Goal: Task Accomplishment & Management: Complete application form

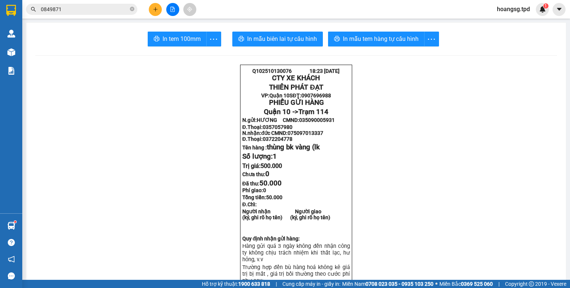
drag, startPoint x: 132, startPoint y: 7, endPoint x: 140, endPoint y: 13, distance: 9.5
click at [132, 8] on icon "close-circle" at bounding box center [132, 9] width 4 height 4
click at [154, 9] on icon "plus" at bounding box center [155, 9] width 5 height 5
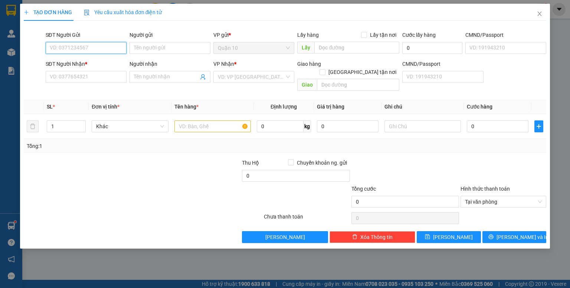
click at [48, 45] on input "SĐT Người Gửi" at bounding box center [86, 48] width 81 height 12
click at [74, 46] on input "0365069" at bounding box center [86, 48] width 81 height 12
type input "0365069226"
click at [155, 49] on input "Người gửi" at bounding box center [169, 48] width 81 height 12
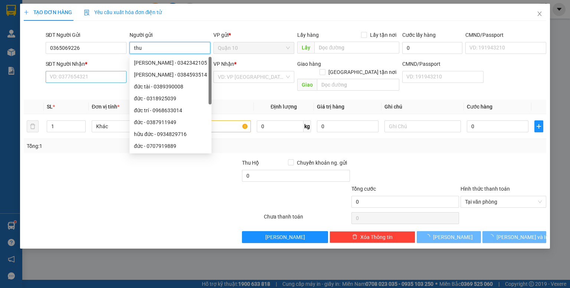
type input "thu"
click at [92, 81] on input "SĐT Người Nhận *" at bounding box center [86, 77] width 81 height 12
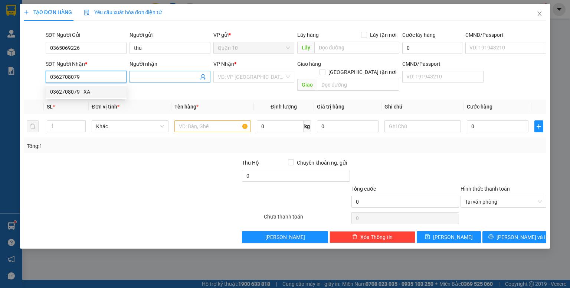
type input "0362708079"
drag, startPoint x: 139, startPoint y: 78, endPoint x: 129, endPoint y: 78, distance: 10.0
click at [139, 78] on input "Người nhận" at bounding box center [166, 77] width 65 height 8
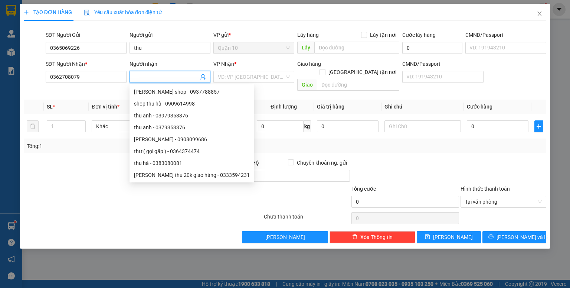
click at [145, 74] on input "Người nhận" at bounding box center [166, 77] width 65 height 8
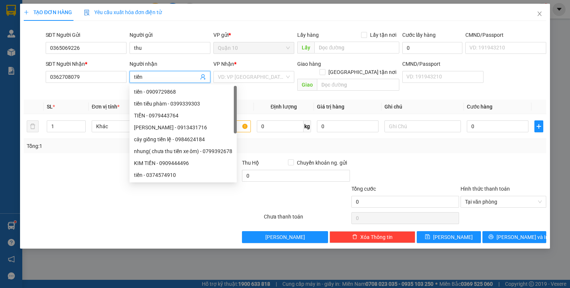
type input "tiền"
click at [171, 35] on div "Người gửi" at bounding box center [169, 35] width 81 height 8
click at [171, 42] on input "thu" at bounding box center [169, 48] width 81 height 12
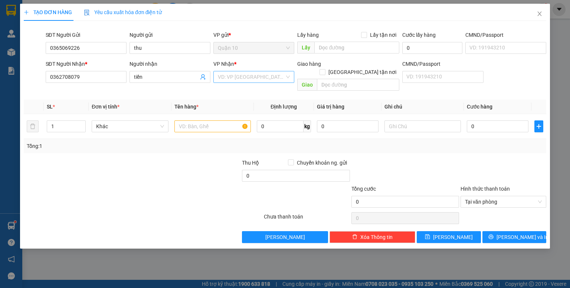
click at [240, 77] on input "search" at bounding box center [251, 76] width 67 height 11
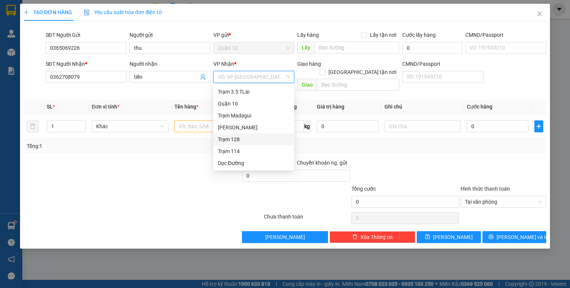
click at [238, 135] on div "Trạm 128" at bounding box center [253, 139] width 81 height 12
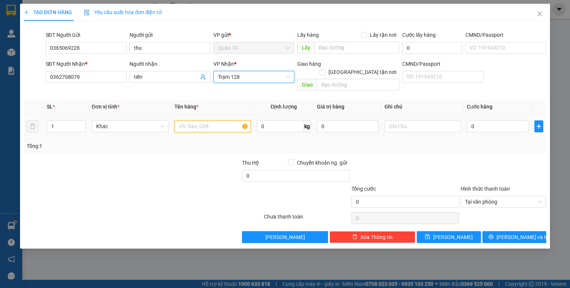
click at [202, 122] on input "text" at bounding box center [212, 126] width 76 height 12
click at [538, 14] on icon "close" at bounding box center [540, 14] width 6 height 6
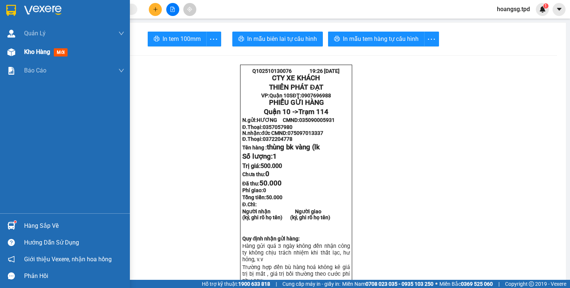
click at [61, 54] on span "mới" at bounding box center [61, 52] width 14 height 8
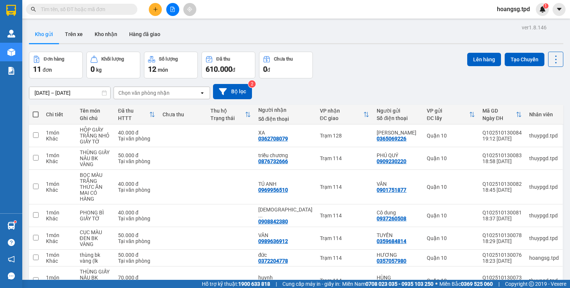
click at [170, 7] on icon "file-add" at bounding box center [172, 9] width 5 height 5
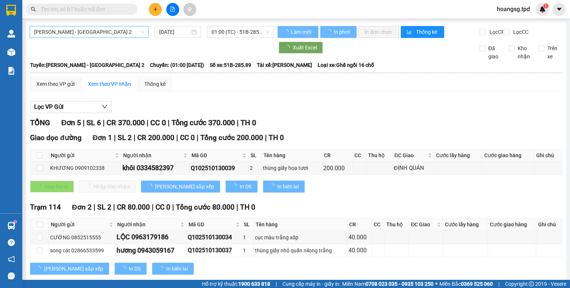
click at [92, 33] on span "[PERSON_NAME] - [GEOGRAPHIC_DATA] 2" at bounding box center [89, 31] width 110 height 11
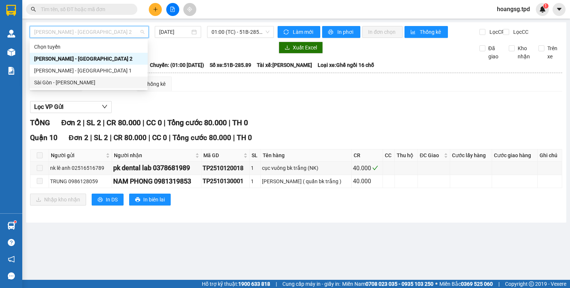
click at [97, 82] on div "Sài Gòn - [PERSON_NAME]" at bounding box center [88, 82] width 109 height 8
type input "[DATE]"
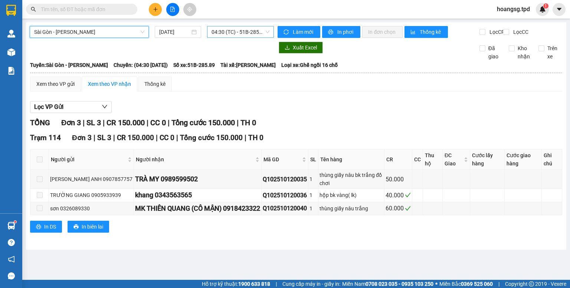
click at [233, 32] on span "04:30 (TC) - 51B-285.89" at bounding box center [241, 31] width 58 height 11
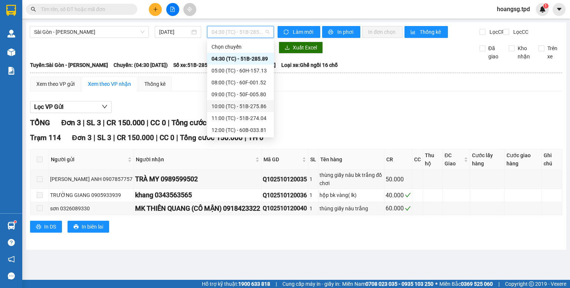
scroll to position [119, 0]
click at [245, 129] on div "19:01 (TC) - 51B-274.04" at bounding box center [241, 130] width 58 height 8
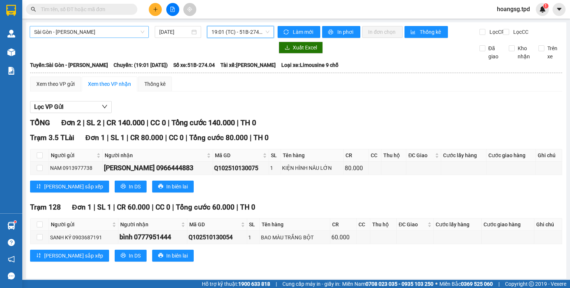
click at [125, 33] on span "Sài Gòn - [PERSON_NAME]" at bounding box center [89, 31] width 110 height 11
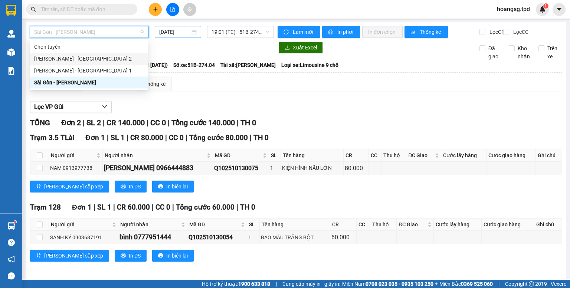
drag, startPoint x: 100, startPoint y: 63, endPoint x: 197, endPoint y: 31, distance: 102.0
click at [101, 62] on div "[PERSON_NAME] - [GEOGRAPHIC_DATA] 2" at bounding box center [89, 59] width 118 height 12
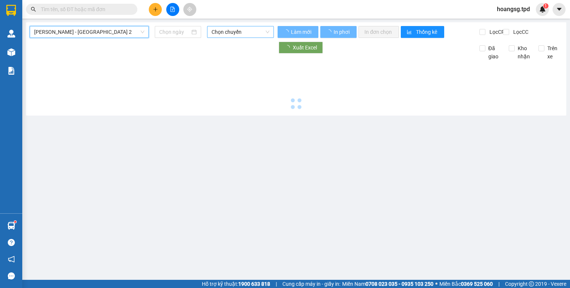
type input "[DATE]"
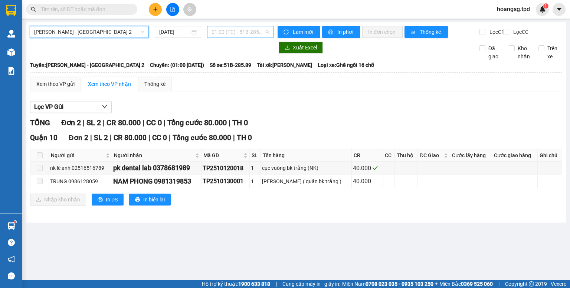
click at [224, 32] on span "01:00 (TC) - 51B-285.89" at bounding box center [241, 31] width 58 height 11
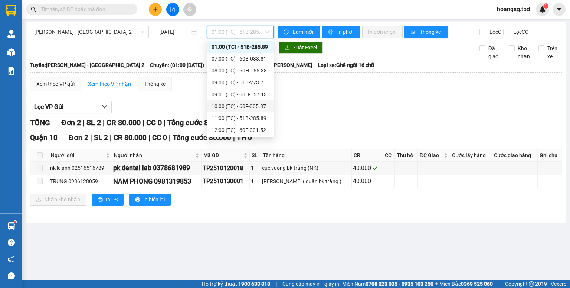
scroll to position [95, 0]
click at [246, 108] on div "16:00 (TC) - 51B-275.06" at bounding box center [241, 106] width 58 height 8
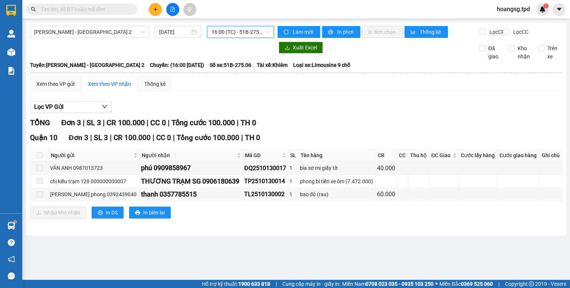
click at [249, 32] on span "16:00 (TC) - 51B-275.06" at bounding box center [241, 31] width 58 height 11
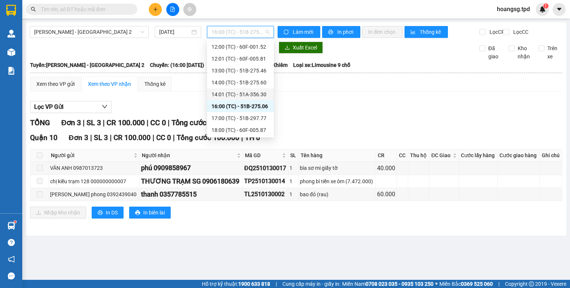
click at [243, 96] on div "14:01 (TC) - 51A-356.30" at bounding box center [241, 94] width 58 height 8
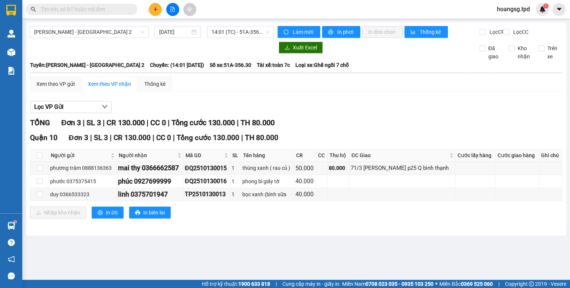
click at [151, 9] on button at bounding box center [155, 9] width 13 height 13
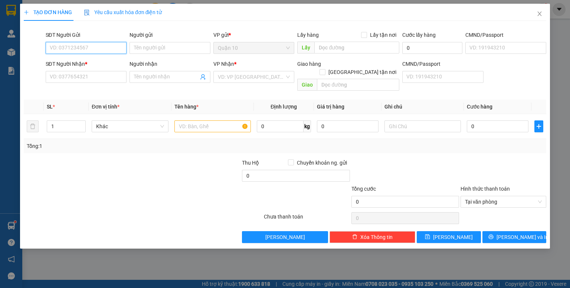
click at [108, 45] on input "SĐT Người Gửi" at bounding box center [86, 48] width 81 height 12
click at [91, 65] on div "0357801773 - [PERSON_NAME]" at bounding box center [86, 63] width 73 height 8
type input "0357801773"
type input "vân"
type input "0978821002"
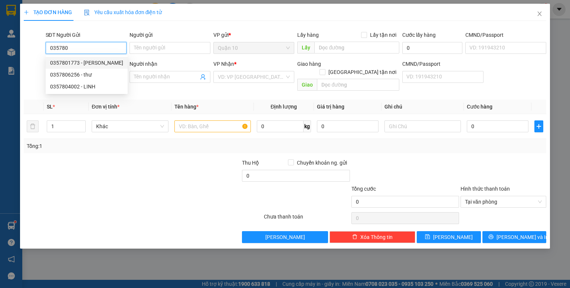
type input "a man (1 CÂY DÙ)"
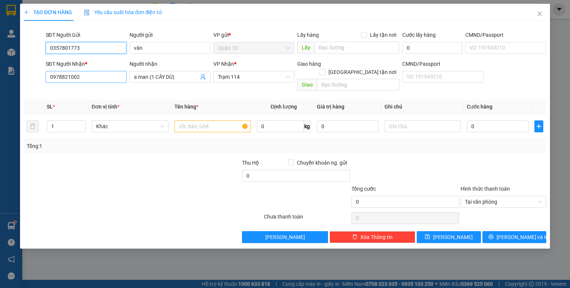
type input "0357801773"
click at [93, 78] on input "0978821002" at bounding box center [86, 77] width 81 height 12
type input "0384702613"
click at [177, 79] on input "a man (1 CÂY DÙ)" at bounding box center [166, 77] width 65 height 8
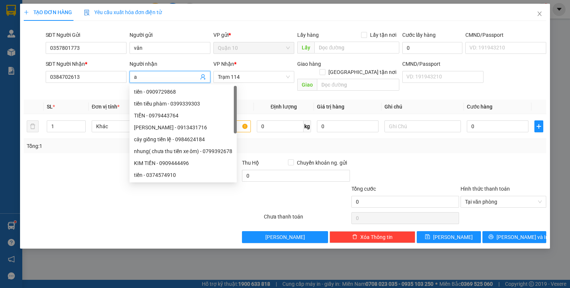
type input "a"
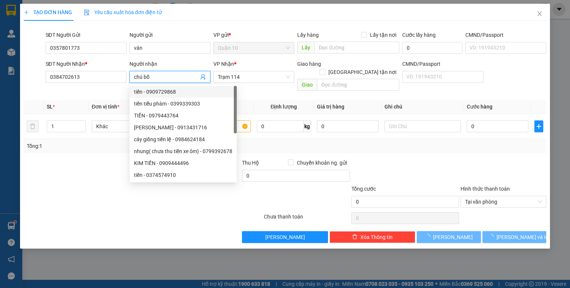
type input "chú bồ"
click at [196, 31] on div "Người gửi" at bounding box center [169, 35] width 81 height 8
click at [196, 42] on input "vân" at bounding box center [169, 48] width 81 height 12
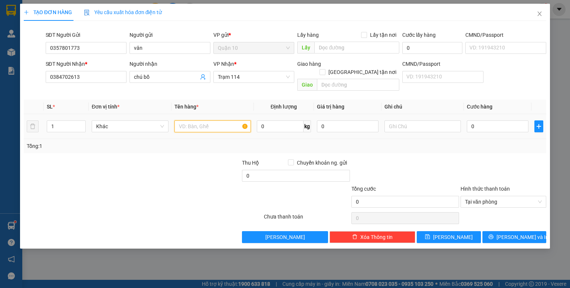
click at [203, 120] on input "text" at bounding box center [212, 126] width 76 height 12
type input "hộp nâu đồ ăn khô"
click at [319, 122] on input "0" at bounding box center [348, 126] width 62 height 12
type input "700.000"
click at [407, 142] on div "Tổng: 1" at bounding box center [285, 146] width 517 height 8
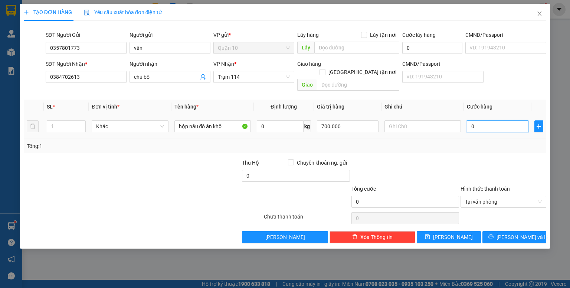
click at [470, 120] on input "0" at bounding box center [498, 126] width 62 height 12
type input "4"
type input "40"
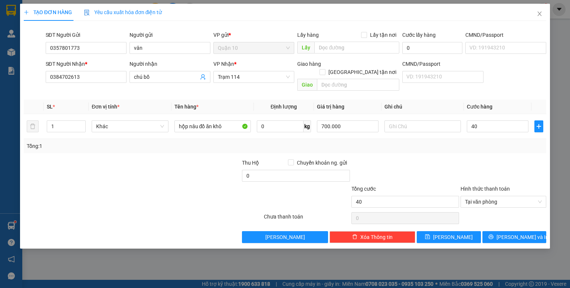
type input "40.000"
click at [473, 147] on div "Transit Pickup Surcharge Ids Transit Deliver Surcharge Ids Transit Deliver Surc…" at bounding box center [285, 135] width 522 height 216
drag, startPoint x: 433, startPoint y: 231, endPoint x: 439, endPoint y: 220, distance: 12.6
click at [433, 231] on button "[PERSON_NAME]" at bounding box center [449, 237] width 64 height 12
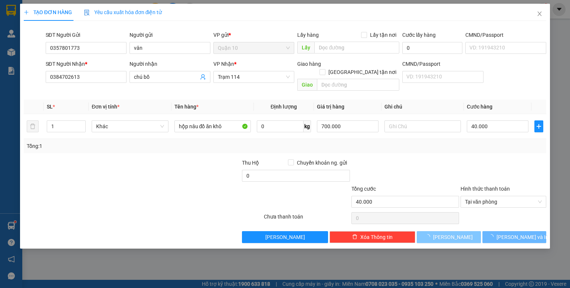
type input "0"
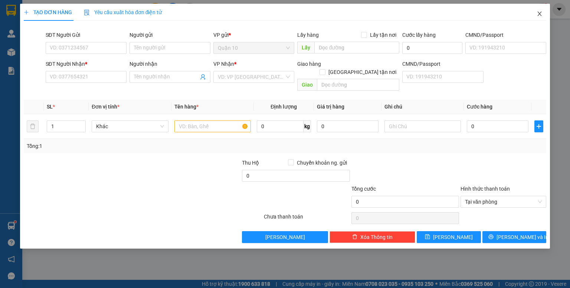
click at [538, 14] on icon "close" at bounding box center [540, 14] width 6 height 6
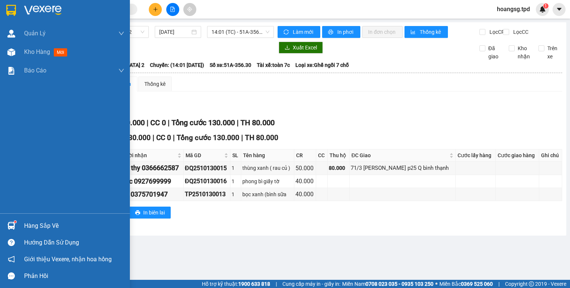
click at [30, 224] on div "Quận 10 Đơn 3 | SL 3 | CR 130.000 | CC 0 | Tổng cước 130.000 | TH 80.000 Người …" at bounding box center [296, 178] width 532 height 92
click at [34, 223] on div "Hàng sắp về" at bounding box center [74, 225] width 100 height 11
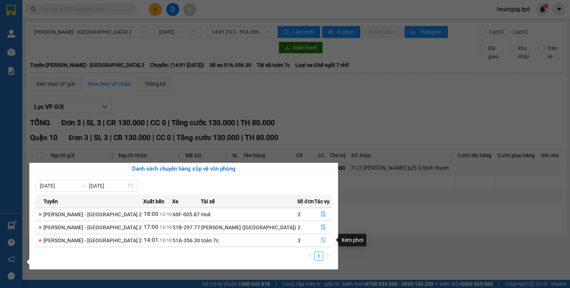
click at [321, 237] on icon "file-done" at bounding box center [323, 239] width 5 height 5
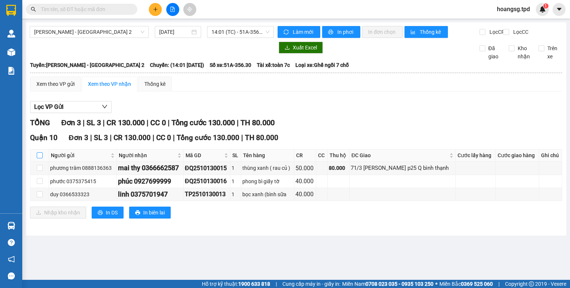
click at [42, 158] on input "checkbox" at bounding box center [40, 155] width 6 height 6
checkbox input "true"
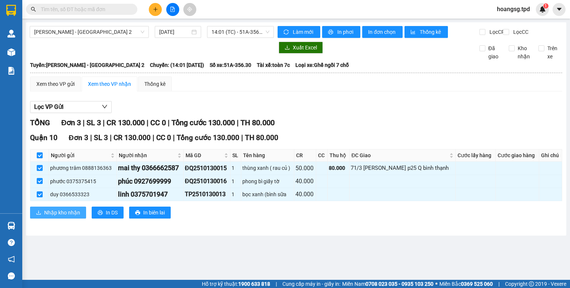
click at [39, 214] on button "Nhập kho nhận" at bounding box center [58, 212] width 56 height 12
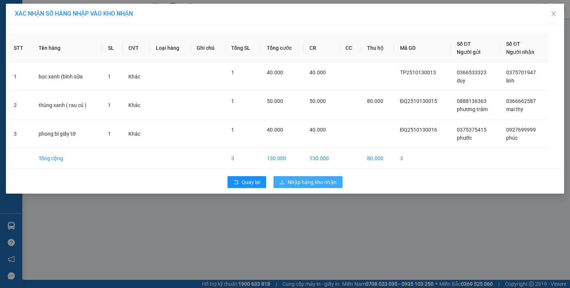
click at [279, 180] on button "Nhập hàng kho nhận" at bounding box center [307, 182] width 69 height 12
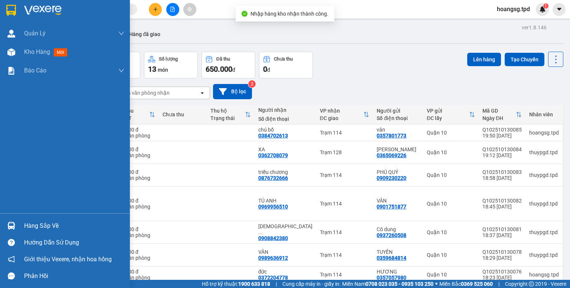
click at [28, 227] on div "Hàng sắp về" at bounding box center [74, 225] width 100 height 11
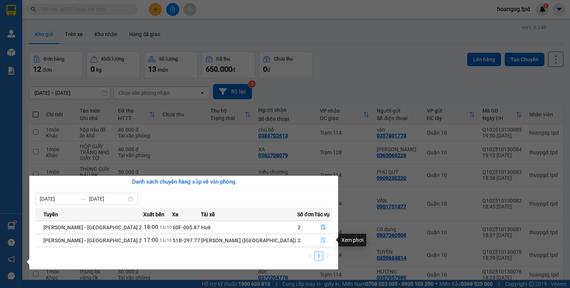
click at [321, 240] on icon "file-done" at bounding box center [323, 239] width 5 height 5
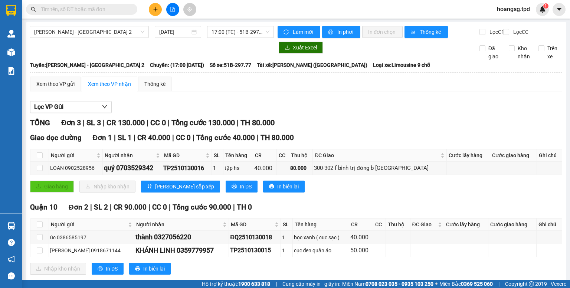
scroll to position [21, 0]
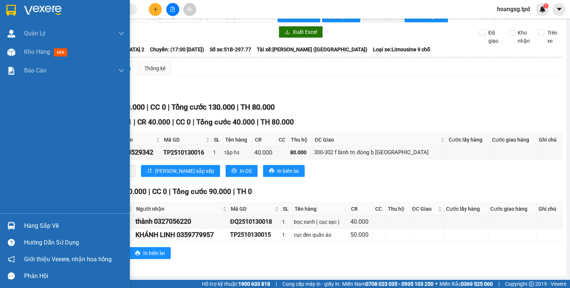
click at [42, 224] on div "Hàng sắp về" at bounding box center [74, 225] width 100 height 11
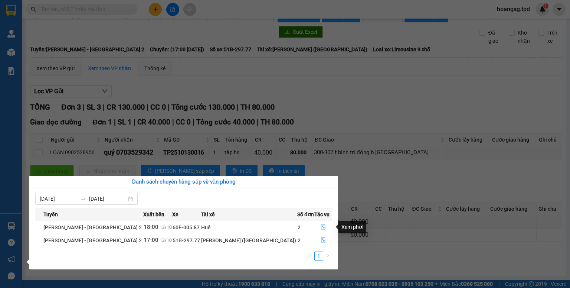
click at [321, 226] on icon "file-done" at bounding box center [323, 226] width 5 height 5
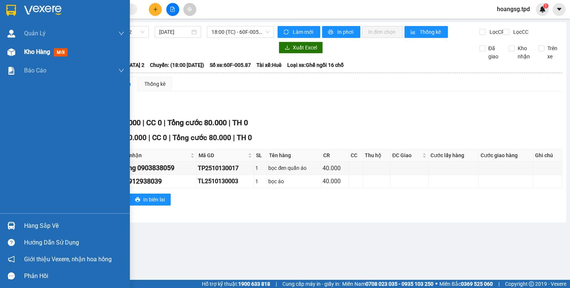
click at [58, 52] on span "mới" at bounding box center [61, 52] width 14 height 8
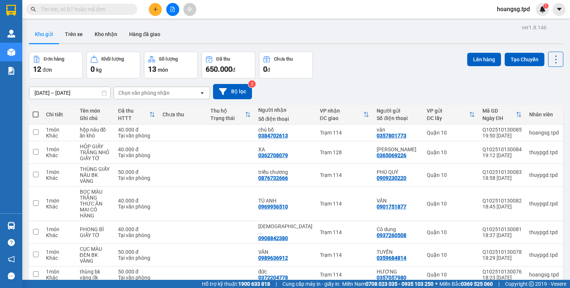
click at [362, 73] on div "Đơn hàng 12 đơn Khối lượng 0 kg Số lượng 13 món Đã thu 650.000 đ Chưa thu 0 đ L…" at bounding box center [296, 65] width 534 height 27
click at [502, 150] on icon at bounding box center [504, 152] width 5 height 5
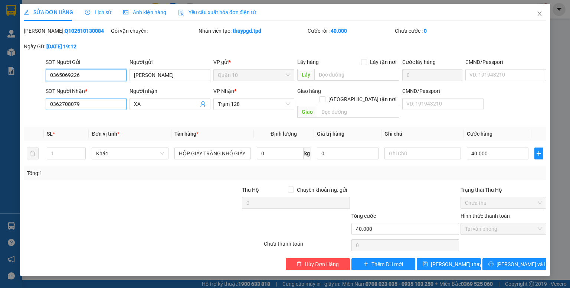
type input "0365069226"
type input "[PERSON_NAME]"
type input "0362708079"
type input "XA"
type input "40.000"
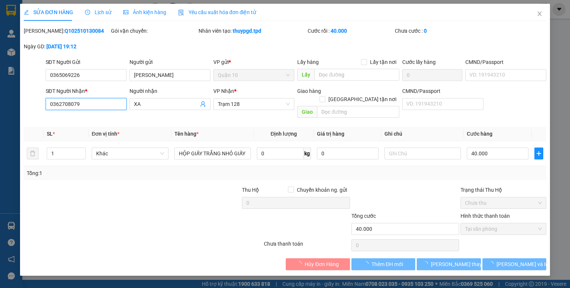
click at [92, 107] on input "0362708079" at bounding box center [86, 104] width 81 height 12
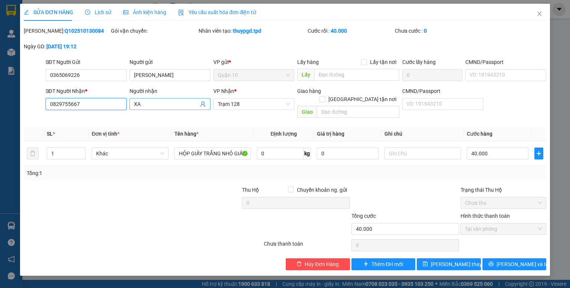
type input "0829755667"
click at [154, 103] on input "XA" at bounding box center [166, 104] width 65 height 8
type input "X"
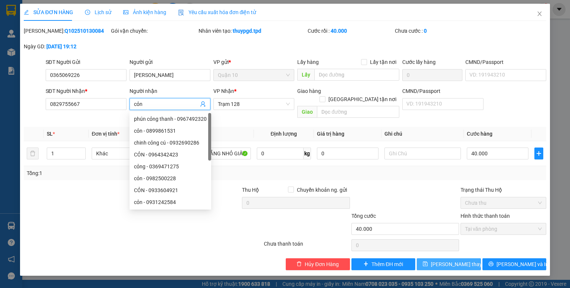
type input "cỏn"
click at [428, 261] on icon "save" at bounding box center [425, 263] width 5 height 5
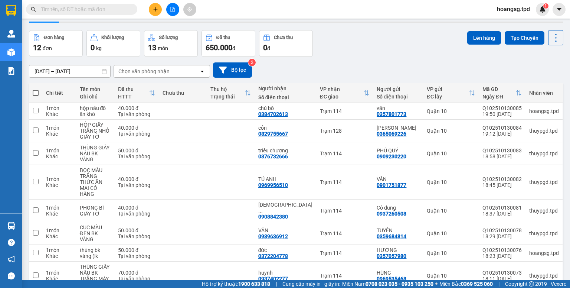
scroll to position [110, 0]
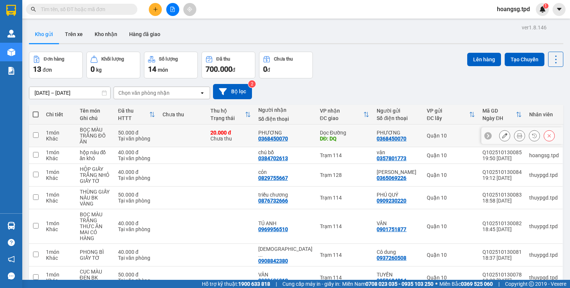
click at [36, 132] on input "checkbox" at bounding box center [36, 135] width 6 height 6
checkbox input "true"
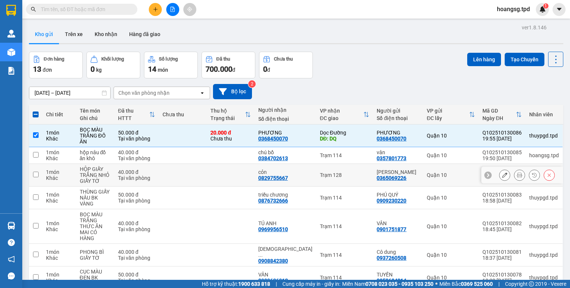
drag, startPoint x: 35, startPoint y: 169, endPoint x: 158, endPoint y: 120, distance: 132.4
click at [35, 171] on input "checkbox" at bounding box center [36, 174] width 6 height 6
checkbox input "true"
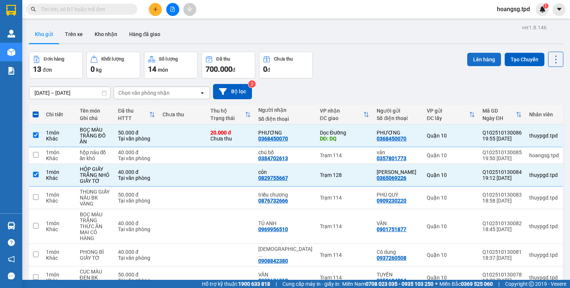
click at [468, 61] on button "Lên hàng" at bounding box center [484, 59] width 34 height 13
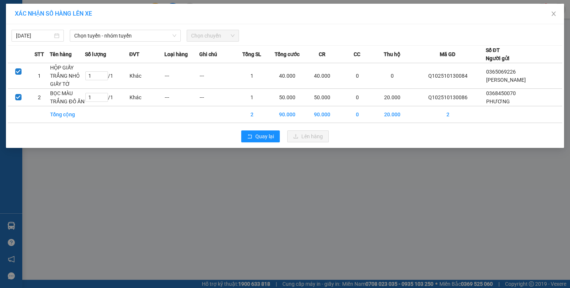
click at [113, 42] on div "13/10/2025 Chọn tuyến - nhóm tuyến Chọn chuyến STT Tên hàng Số lượng ĐVT Loại h…" at bounding box center [285, 86] width 558 height 124
click at [125, 39] on span "Chọn tuyến - nhóm tuyến" at bounding box center [125, 35] width 102 height 11
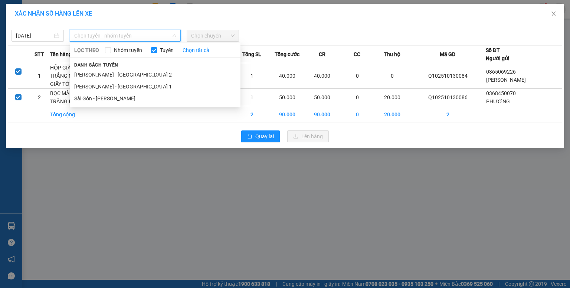
click at [121, 95] on li "Sài Gòn - [PERSON_NAME]" at bounding box center [155, 98] width 171 height 12
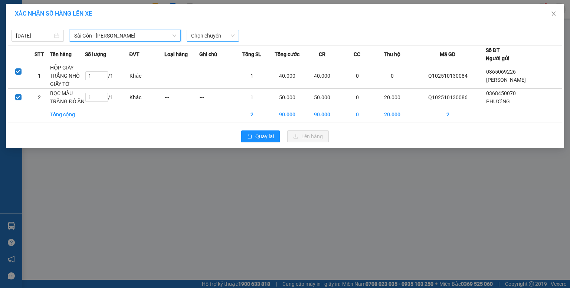
drag, startPoint x: 202, startPoint y: 40, endPoint x: 211, endPoint y: 39, distance: 9.4
click at [202, 40] on span "Chọn chuyến" at bounding box center [212, 35] width 43 height 11
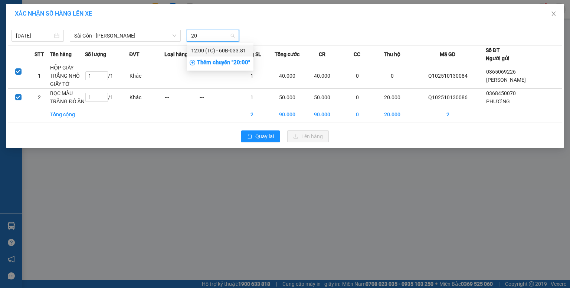
type input "20"
click at [216, 60] on div "Thêm chuyến " 20:00 "" at bounding box center [220, 62] width 67 height 13
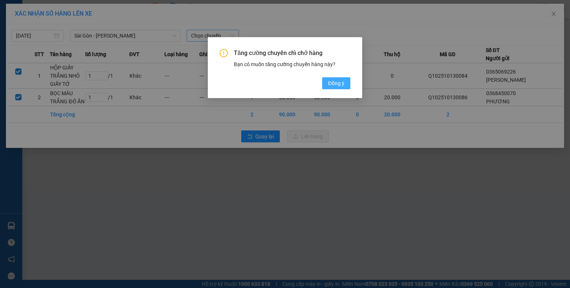
click at [329, 82] on span "Đồng ý" at bounding box center [336, 83] width 16 height 8
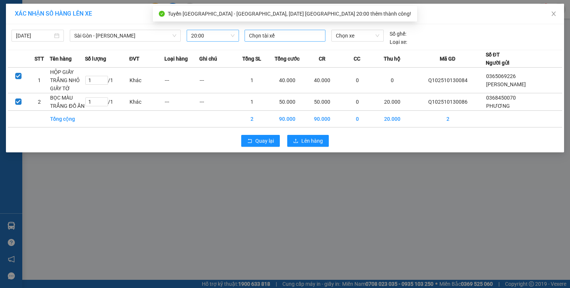
click at [261, 36] on div at bounding box center [284, 35] width 77 height 9
type input "to"
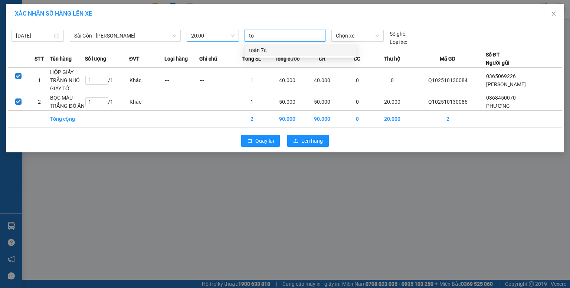
click at [261, 53] on div "toàn 7c" at bounding box center [300, 50] width 102 height 8
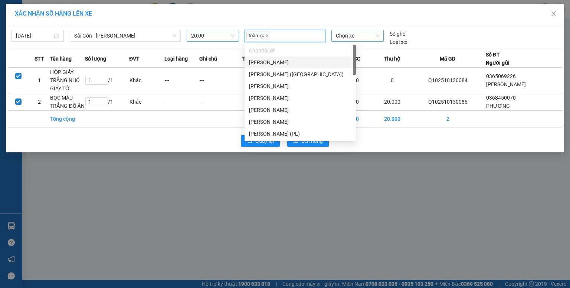
click at [347, 30] on span "Chọn xe" at bounding box center [357, 35] width 43 height 11
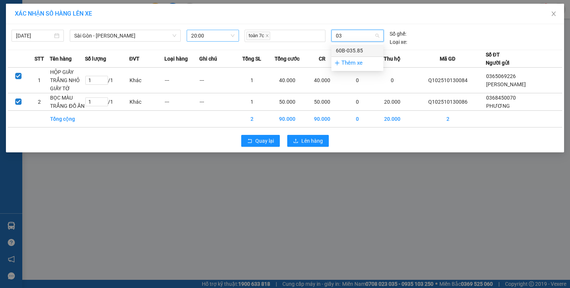
type input "0"
type input "356"
click at [342, 46] on div "51A-356.30" at bounding box center [357, 51] width 52 height 12
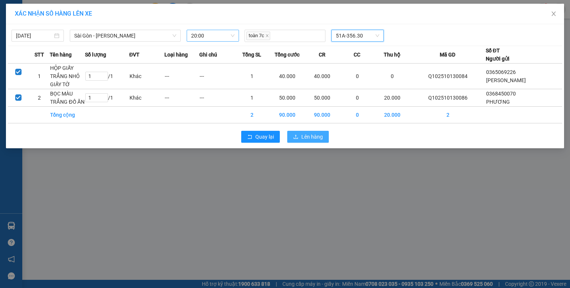
drag, startPoint x: 307, startPoint y: 135, endPoint x: 301, endPoint y: 135, distance: 5.6
click at [306, 136] on span "Lên hàng" at bounding box center [312, 136] width 22 height 8
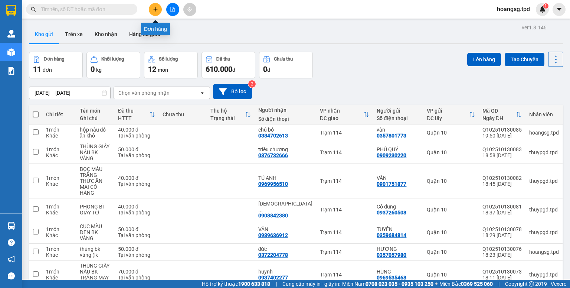
click at [153, 12] on icon "plus" at bounding box center [155, 9] width 5 height 5
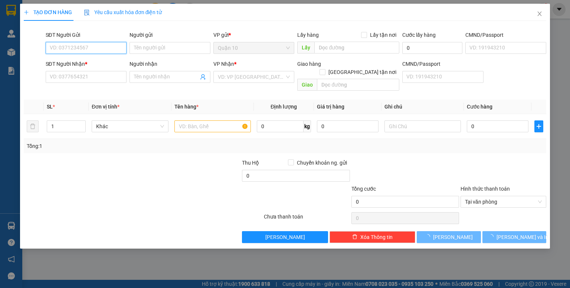
click at [97, 47] on input "SĐT Người Gửi" at bounding box center [86, 48] width 81 height 12
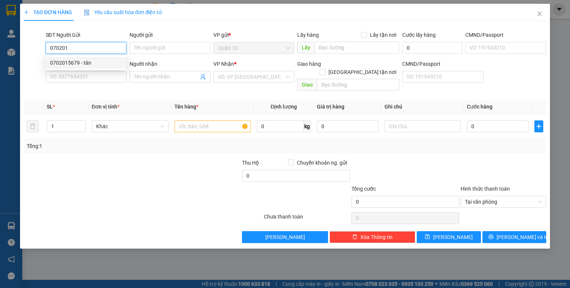
click at [94, 62] on div "0702015679 - tân" at bounding box center [86, 63] width 72 height 8
type input "0702015679"
type input "tân"
type input "038204026523"
type input "0858797191"
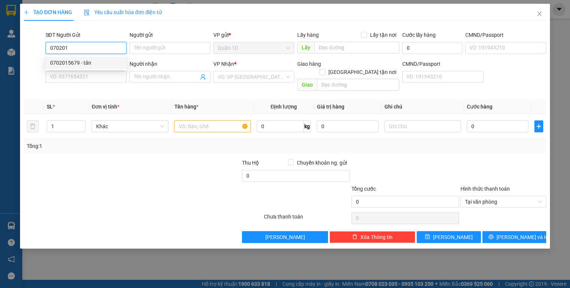
type input "toàn"
type input "0702015679"
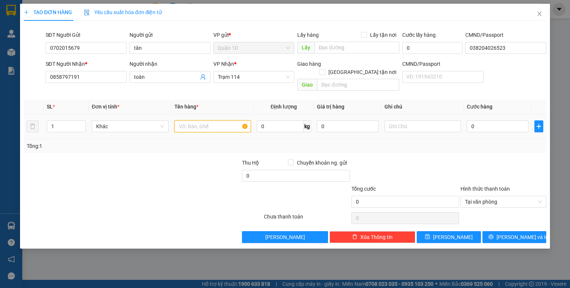
click at [181, 120] on input "text" at bounding box center [212, 126] width 76 height 12
type input "bọc pt"
click at [320, 120] on input "0" at bounding box center [348, 126] width 62 height 12
type input "500.000"
drag, startPoint x: 395, startPoint y: 147, endPoint x: 391, endPoint y: 146, distance: 4.6
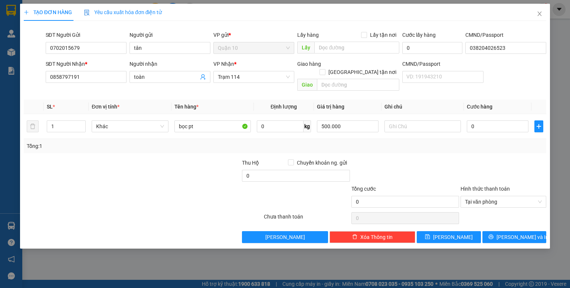
click at [396, 147] on div "Transit Pickup Surcharge Ids Transit Deliver Surcharge Ids Transit Deliver Surc…" at bounding box center [285, 135] width 522 height 216
click at [468, 120] on input "0" at bounding box center [498, 126] width 62 height 12
type input "4"
type input "40"
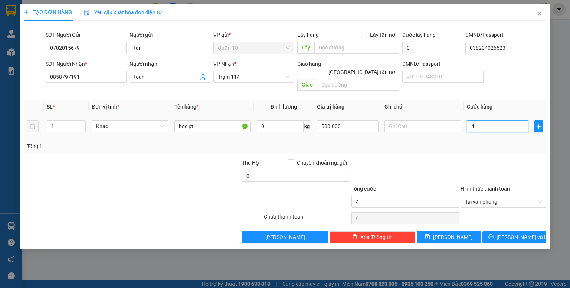
type input "40"
type input "40.000"
click at [487, 158] on div at bounding box center [503, 171] width 87 height 26
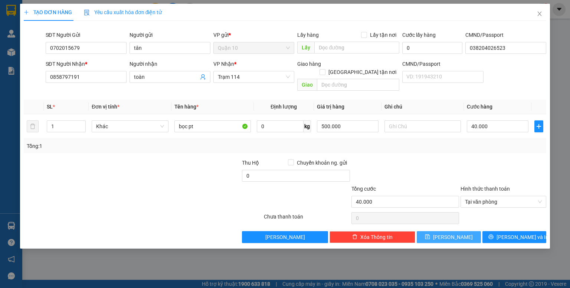
drag, startPoint x: 457, startPoint y: 225, endPoint x: 450, endPoint y: 217, distance: 10.2
click at [456, 231] on button "[PERSON_NAME]" at bounding box center [449, 237] width 64 height 12
type input "0"
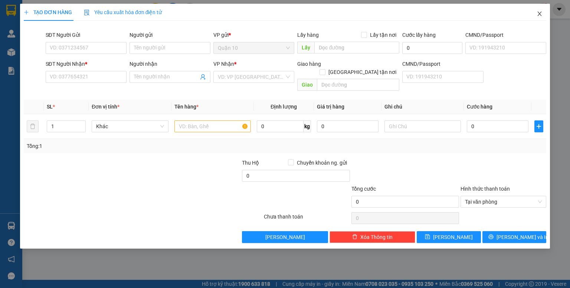
click at [538, 15] on icon "close" at bounding box center [540, 14] width 6 height 6
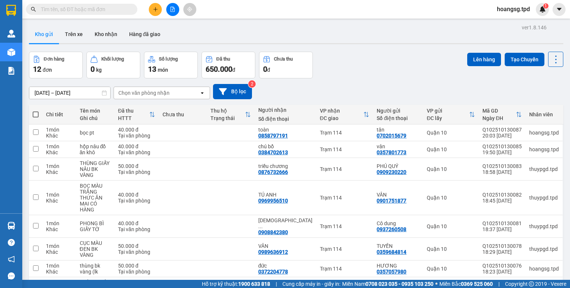
click at [102, 11] on input "text" at bounding box center [85, 9] width 88 height 8
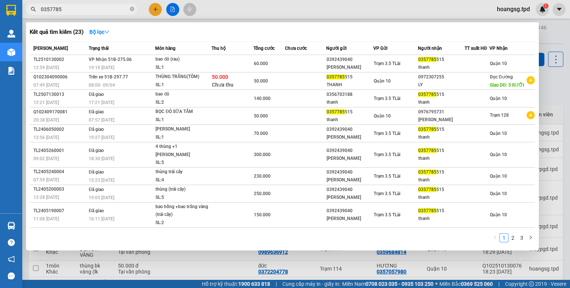
type input "0357785"
click at [156, 13] on div at bounding box center [285, 144] width 570 height 288
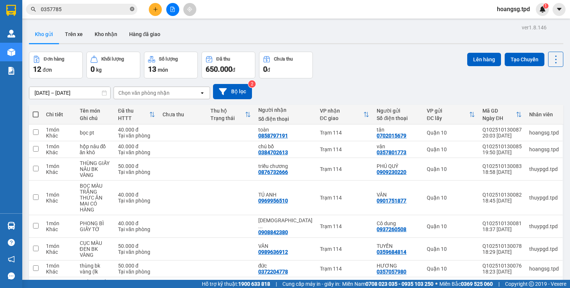
click at [131, 9] on icon "close-circle" at bounding box center [132, 9] width 4 height 4
click at [157, 11] on icon "plus" at bounding box center [155, 9] width 5 height 5
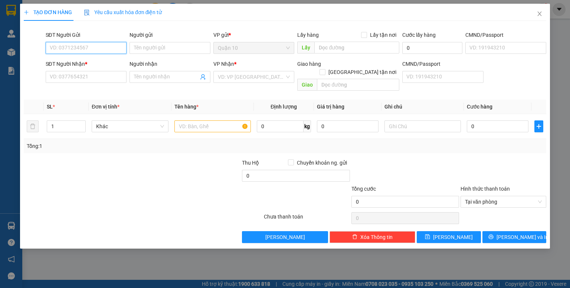
click at [82, 45] on input "SĐT Người Gửi" at bounding box center [86, 48] width 81 height 12
click at [89, 62] on div "0921265356 - thanh hoa" at bounding box center [86, 63] width 73 height 8
type input "0921265356"
type input "thanh hoa"
type input "0792367393"
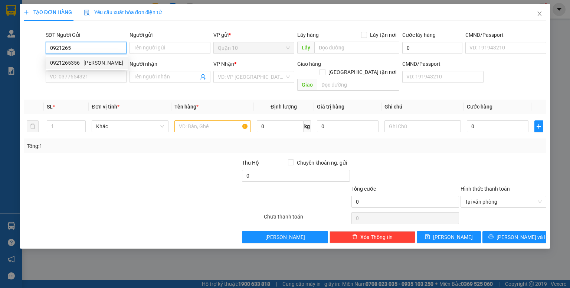
type input "HỒNG LINH"
type input "0921265356"
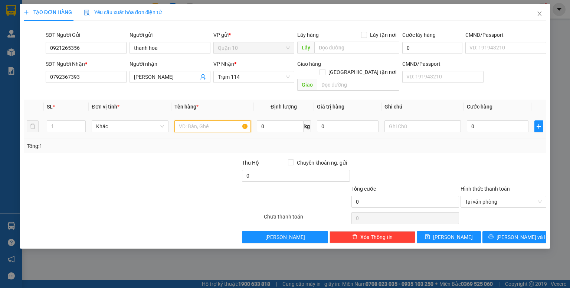
click at [191, 120] on input "text" at bounding box center [212, 126] width 76 height 12
type input "bọc hồng giấy in"
drag, startPoint x: 383, startPoint y: 140, endPoint x: 377, endPoint y: 137, distance: 6.3
click at [382, 142] on div "Tổng: 1" at bounding box center [285, 146] width 517 height 8
click at [319, 120] on input "0" at bounding box center [348, 126] width 62 height 12
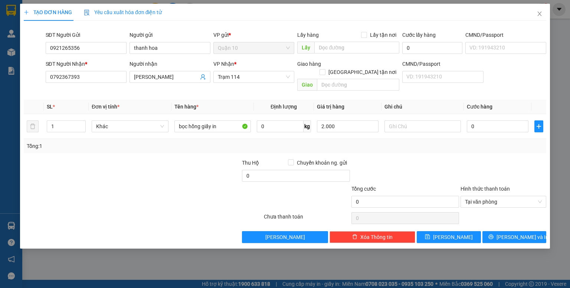
type input "2.000.000"
drag, startPoint x: 536, startPoint y: 161, endPoint x: 485, endPoint y: 151, distance: 52.2
click at [524, 159] on div at bounding box center [503, 171] width 87 height 26
click at [469, 122] on input "0" at bounding box center [498, 126] width 62 height 12
type input "6"
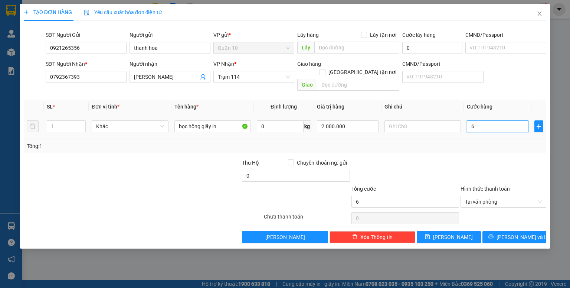
type input "6"
type input "60"
click at [466, 158] on div at bounding box center [503, 171] width 87 height 26
type input "60.000"
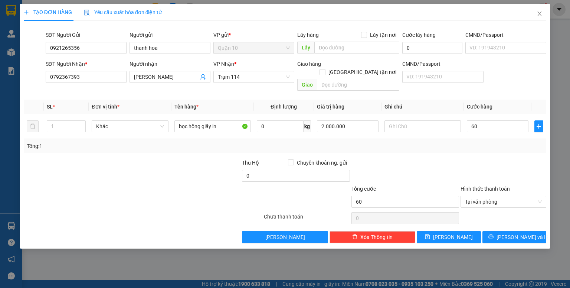
type input "60.000"
click at [453, 233] on span "[PERSON_NAME]" at bounding box center [453, 237] width 40 height 8
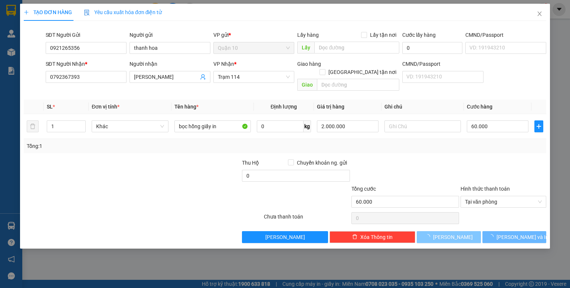
type input "0"
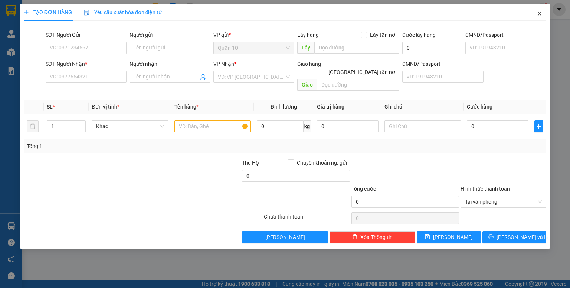
click at [537, 14] on icon "close" at bounding box center [540, 14] width 6 height 6
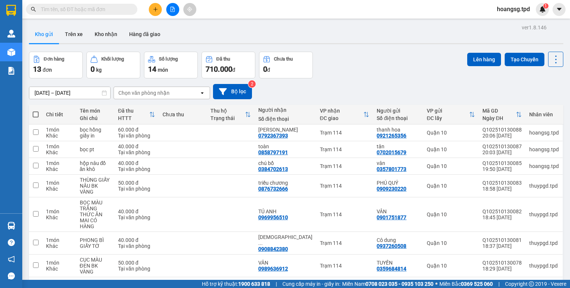
click at [171, 12] on icon "file-add" at bounding box center [173, 9] width 4 height 5
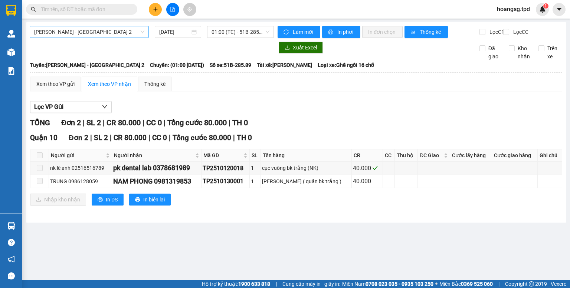
click at [102, 35] on span "[PERSON_NAME] - [GEOGRAPHIC_DATA] 2" at bounding box center [89, 31] width 110 height 11
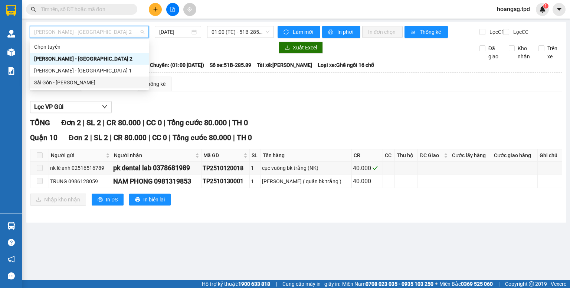
click at [88, 80] on div "Sài Gòn - [PERSON_NAME]" at bounding box center [89, 82] width 110 height 8
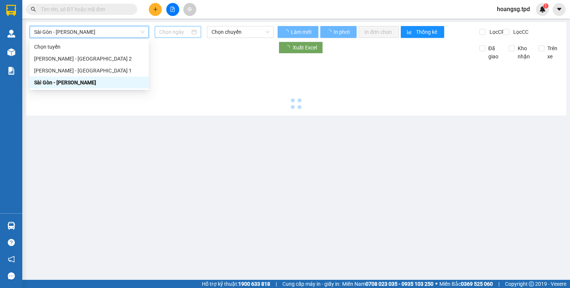
type input "[DATE]"
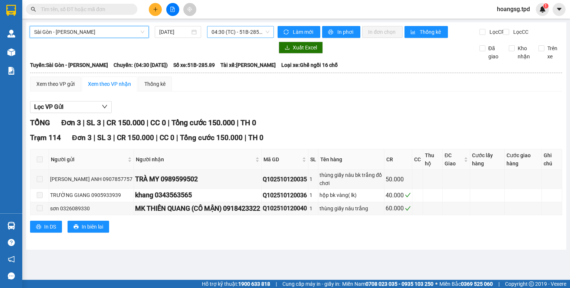
click at [228, 31] on span "04:30 (TC) - 51B-285.89" at bounding box center [241, 31] width 58 height 11
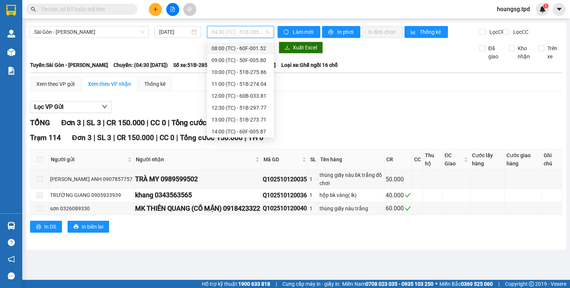
scroll to position [131, 0]
drag, startPoint x: 242, startPoint y: 131, endPoint x: 246, endPoint y: 122, distance: 10.5
click at [243, 132] on div "20:00 (TC) - 51A-356.30" at bounding box center [241, 130] width 58 height 8
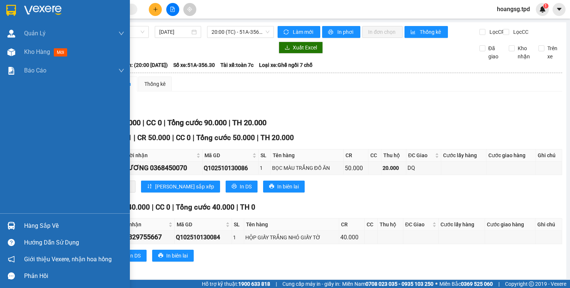
click at [34, 226] on div "Hàng sắp về" at bounding box center [74, 225] width 100 height 11
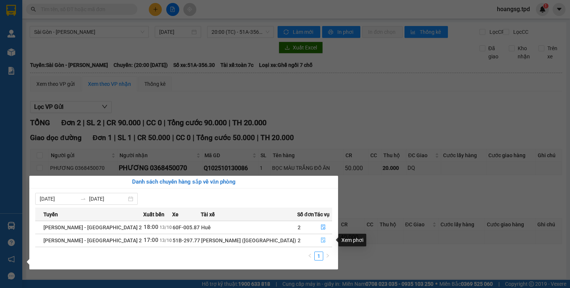
click at [321, 240] on icon "file-done" at bounding box center [323, 239] width 5 height 5
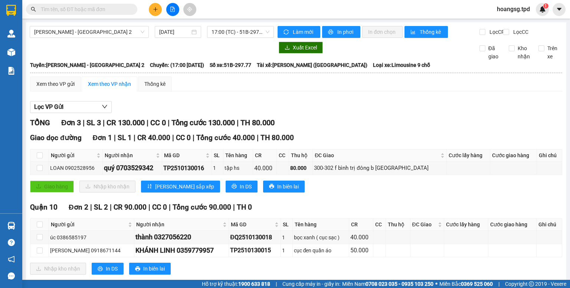
scroll to position [21, 0]
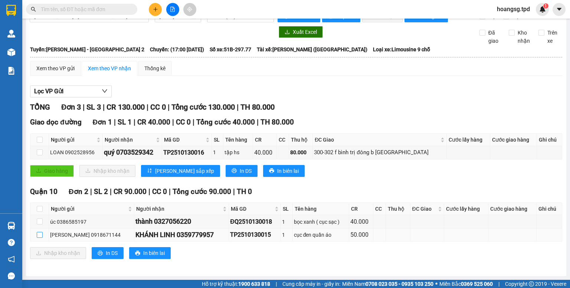
click at [39, 236] on input "checkbox" at bounding box center [40, 235] width 6 height 6
checkbox input "true"
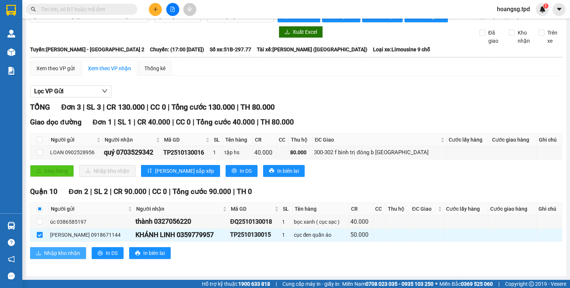
click at [44, 256] on span "Nhập kho nhận" at bounding box center [62, 253] width 36 height 8
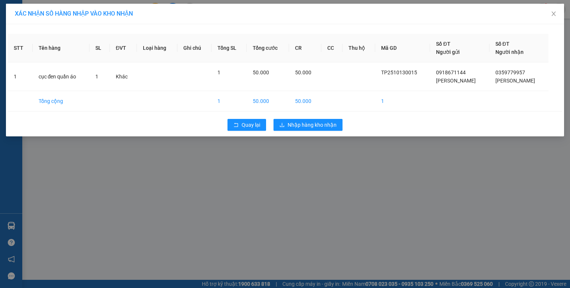
click at [302, 118] on div "Quay lại Nhập hàng kho nhận" at bounding box center [285, 124] width 554 height 19
drag, startPoint x: 301, startPoint y: 120, endPoint x: 298, endPoint y: 129, distance: 9.2
click at [301, 121] on span "Nhập hàng kho nhận" at bounding box center [312, 125] width 49 height 8
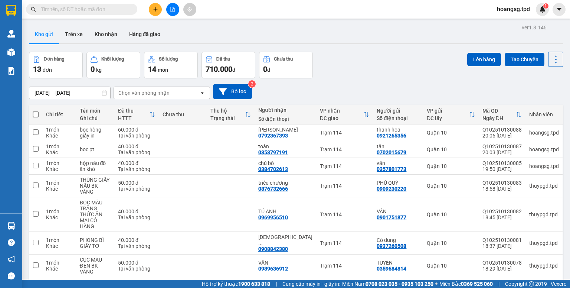
click at [168, 13] on button at bounding box center [172, 9] width 13 height 13
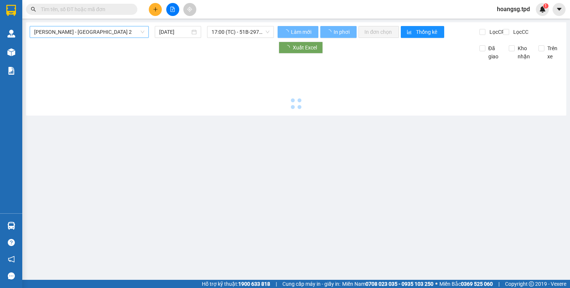
click at [104, 34] on span "[PERSON_NAME] - [GEOGRAPHIC_DATA] 2" at bounding box center [89, 31] width 110 height 11
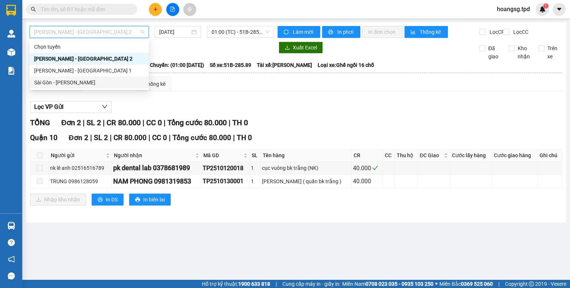
click at [95, 82] on div "Sài Gòn - [PERSON_NAME]" at bounding box center [89, 82] width 110 height 8
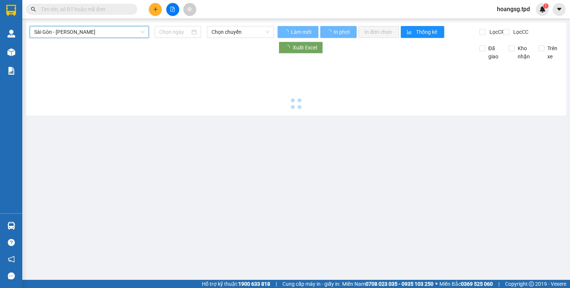
type input "[DATE]"
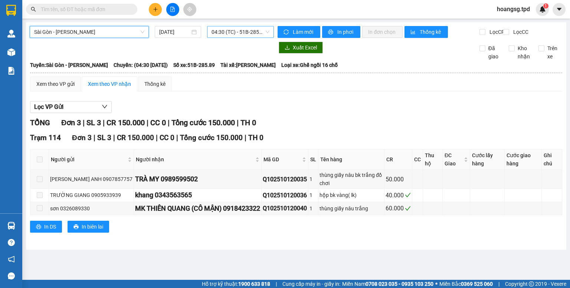
click at [254, 33] on span "04:30 (TC) - 51B-285.89" at bounding box center [241, 31] width 58 height 11
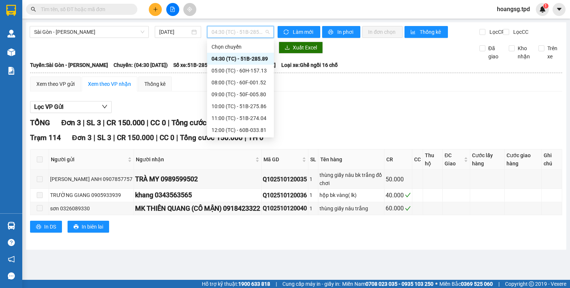
click at [253, 67] on div "05:00 (TC) - 60H-157.13" at bounding box center [241, 70] width 58 height 8
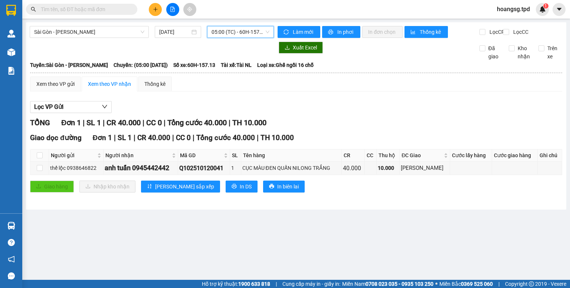
click at [237, 34] on span "05:00 (TC) - 60H-157.13" at bounding box center [241, 31] width 58 height 11
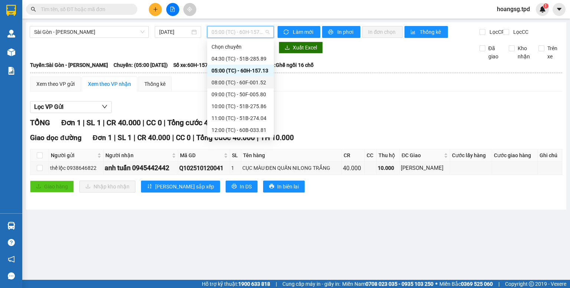
click at [241, 79] on div "08:00 (TC) - 60F-001.52" at bounding box center [241, 82] width 58 height 8
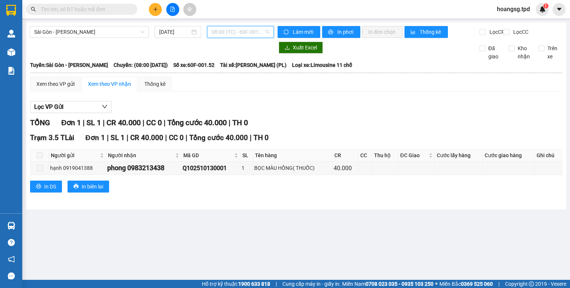
click at [260, 36] on span "08:00 (TC) - 60F-001.52" at bounding box center [241, 31] width 58 height 11
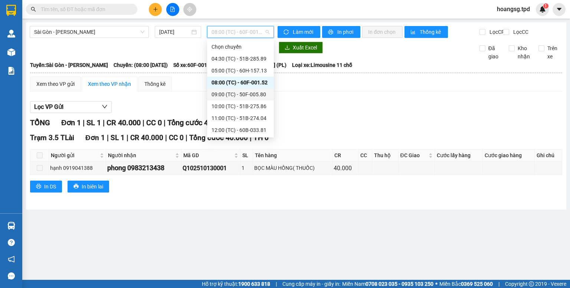
click at [249, 94] on div "09:00 (TC) - 50F-005.80" at bounding box center [241, 94] width 58 height 8
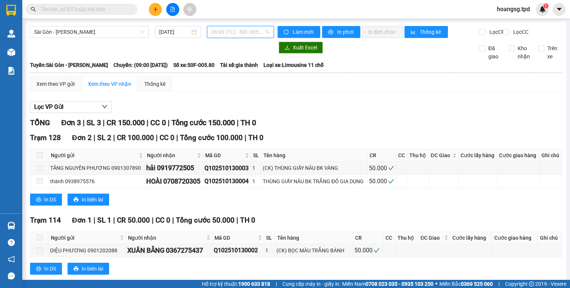
click at [260, 32] on span "09:00 (TC) - 50F-005.80" at bounding box center [241, 31] width 58 height 11
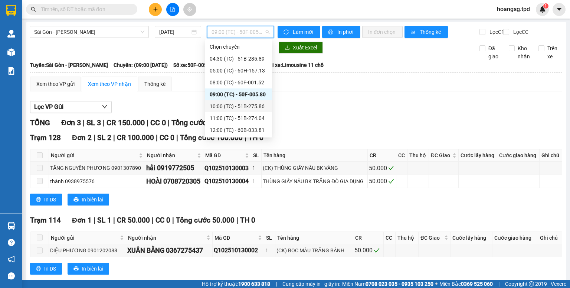
click at [240, 101] on div "10:00 (TC) - 51B-275.86" at bounding box center [238, 106] width 67 height 12
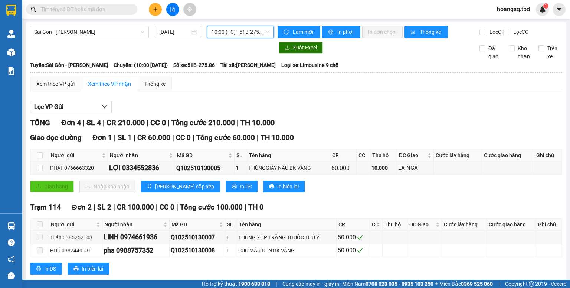
click at [253, 36] on span "10:00 (TC) - 51B-275.86" at bounding box center [241, 31] width 58 height 11
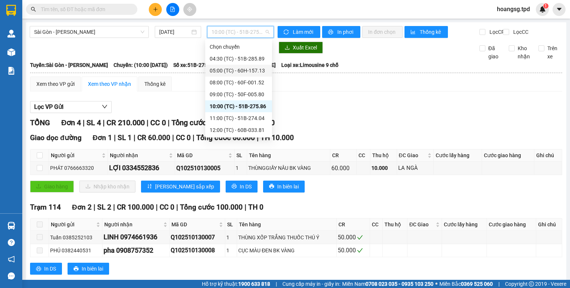
scroll to position [30, 0]
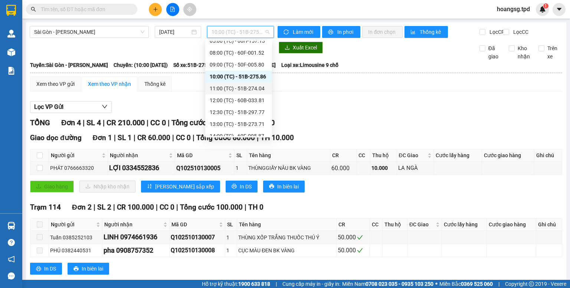
click at [230, 85] on div "11:00 (TC) - 51B-274.04" at bounding box center [239, 88] width 58 height 8
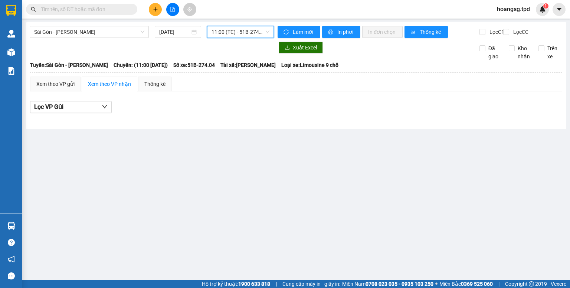
click at [233, 31] on span "11:00 (TC) - 51B-274.04" at bounding box center [241, 31] width 58 height 11
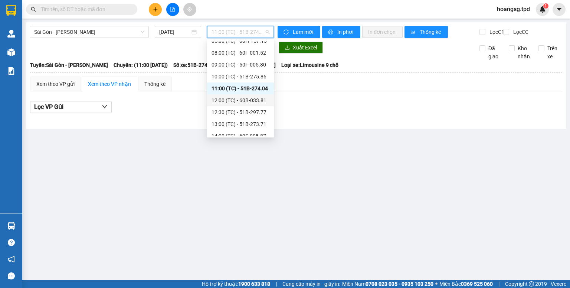
click at [258, 103] on div "12:00 (TC) - 60B-033.81" at bounding box center [241, 100] width 58 height 8
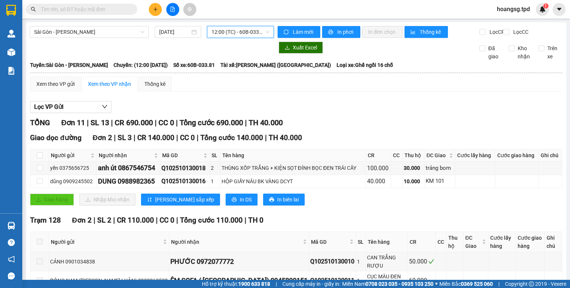
click at [258, 33] on span "12:00 (TC) - 60B-033.81" at bounding box center [241, 31] width 58 height 11
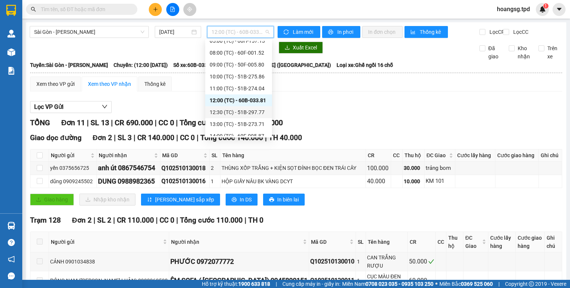
click at [250, 112] on div "12:30 (TC) - 51B-297.77" at bounding box center [239, 112] width 58 height 8
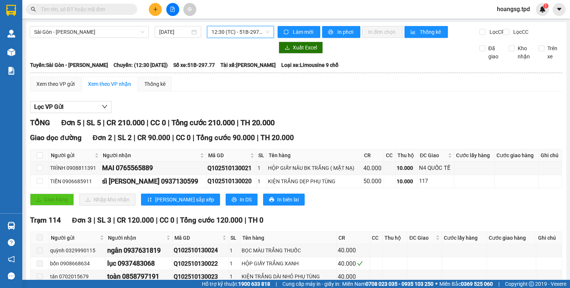
click at [248, 37] on span "12:30 (TC) - 51B-297.77" at bounding box center [241, 31] width 58 height 11
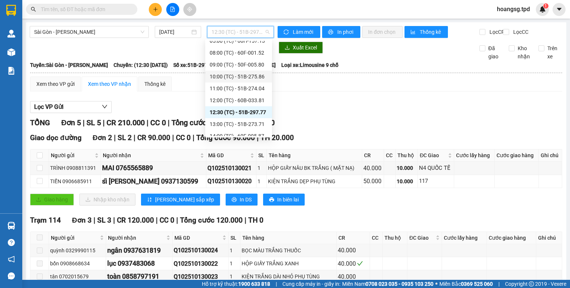
scroll to position [89, 0]
drag, startPoint x: 243, startPoint y: 65, endPoint x: 228, endPoint y: 60, distance: 15.7
click at [243, 65] on div "13:00 (TC) - 51B-273.71" at bounding box center [239, 64] width 58 height 8
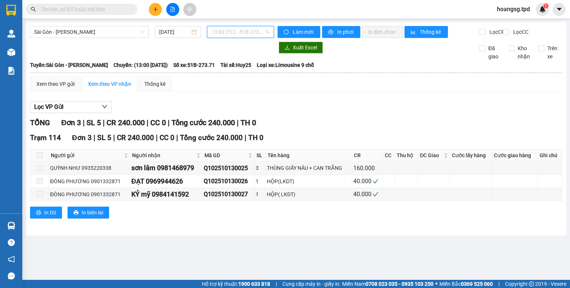
click at [239, 35] on span "13:00 (TC) - 51B-273.71" at bounding box center [241, 31] width 58 height 11
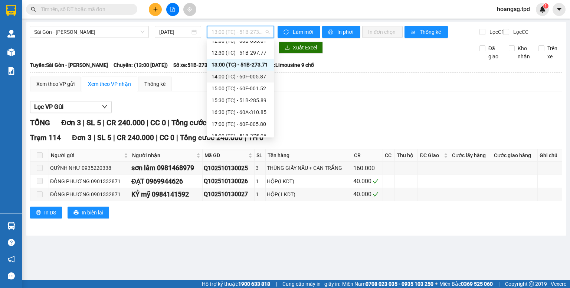
click at [242, 75] on div "14:00 (TC) - 60F-005.87" at bounding box center [241, 76] width 58 height 8
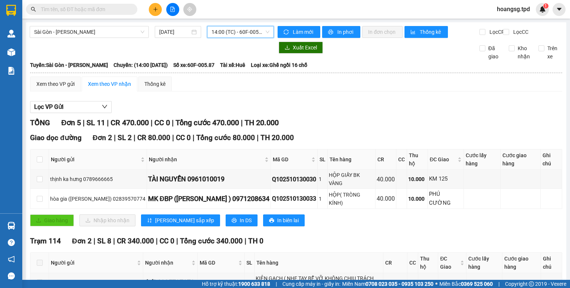
click at [241, 23] on div "Sài Gòn - Phương Lâm 13/10/2025 14:00 14:00 (TC) - 60F-005.87 Làm mới In phơi I…" at bounding box center [296, 215] width 540 height 386
click at [250, 34] on span "14:00 (TC) - 60F-005.87" at bounding box center [241, 31] width 58 height 11
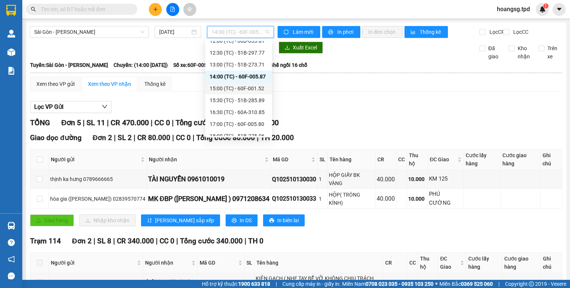
click at [252, 85] on div "15:00 (TC) - 60F-001.52" at bounding box center [239, 88] width 58 height 8
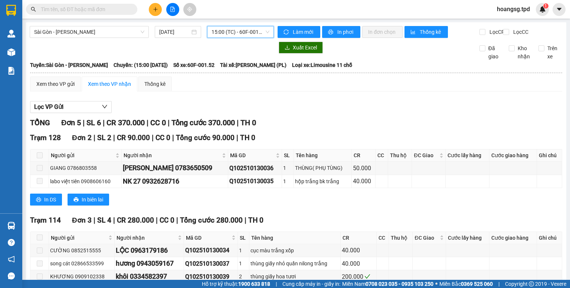
click at [254, 30] on span "15:00 (TC) - 60F-001.52" at bounding box center [241, 31] width 58 height 11
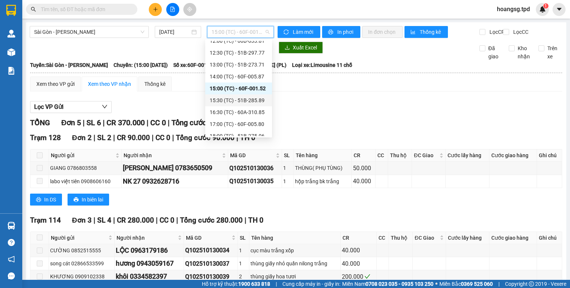
click at [246, 101] on div "15:30 (TC) - 51B-285.89" at bounding box center [239, 100] width 58 height 8
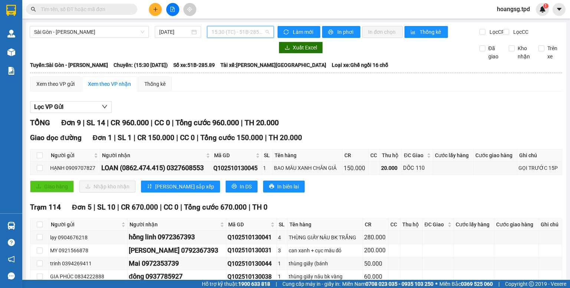
click at [252, 31] on span "15:30 (TC) - 51B-285.89" at bounding box center [241, 31] width 58 height 11
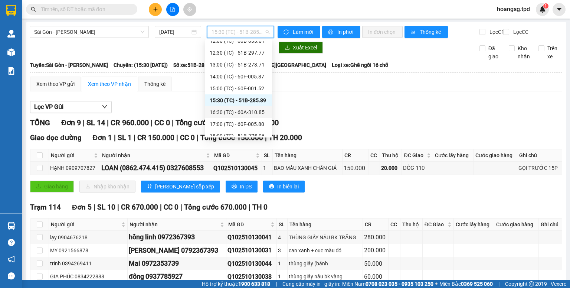
click at [247, 110] on div "16:30 (TC) - 60A-310.85" at bounding box center [239, 112] width 58 height 8
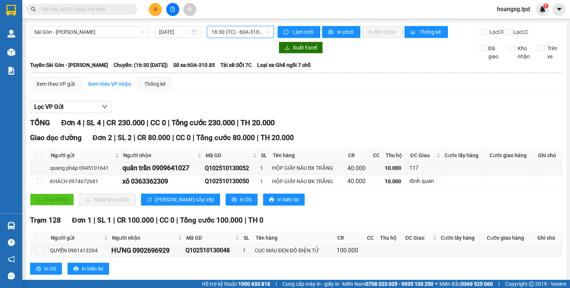
click at [258, 34] on span "16:30 (TC) - 60A-310.85" at bounding box center [241, 31] width 58 height 11
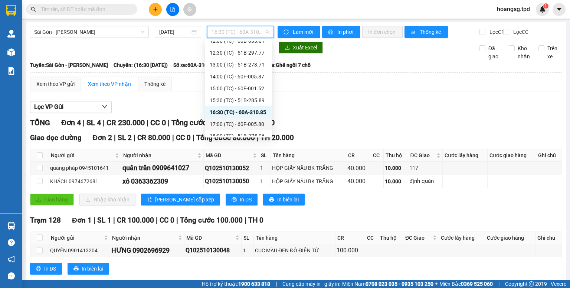
click at [242, 124] on div "17:00 (TC) - 60F-005.80" at bounding box center [239, 124] width 58 height 8
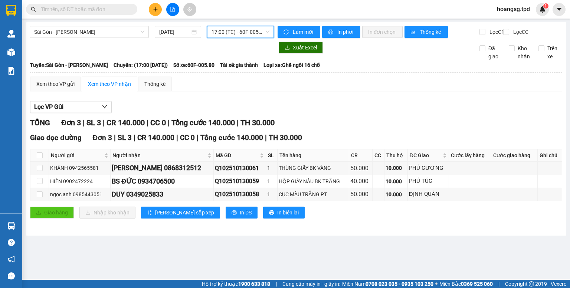
click at [250, 36] on span "17:00 (TC) - 60F-005.80" at bounding box center [241, 31] width 58 height 11
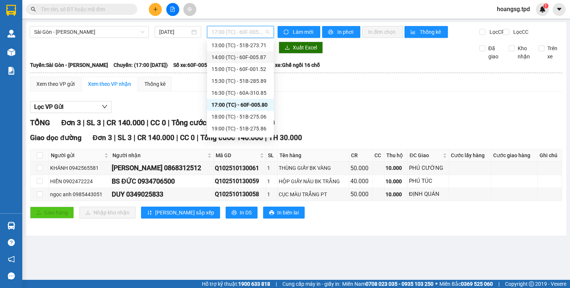
scroll to position [131, 0]
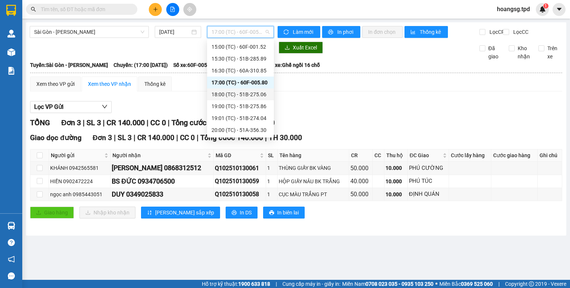
click at [242, 92] on div "18:00 (TC) - 51B-275.06" at bounding box center [241, 94] width 58 height 8
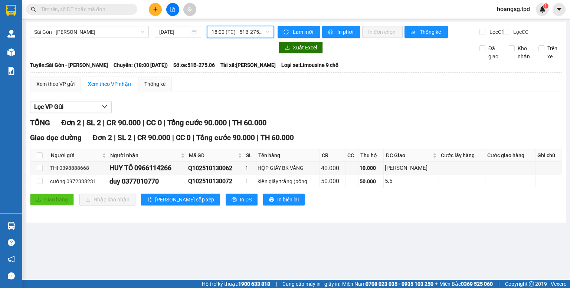
click at [252, 33] on span "18:00 (TC) - 51B-275.06" at bounding box center [241, 31] width 58 height 11
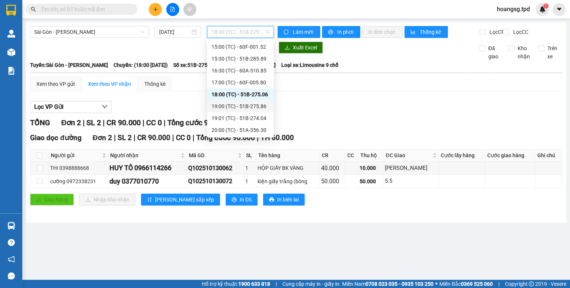
click at [245, 105] on div "19:00 (TC) - 51B-275.86" at bounding box center [241, 106] width 58 height 8
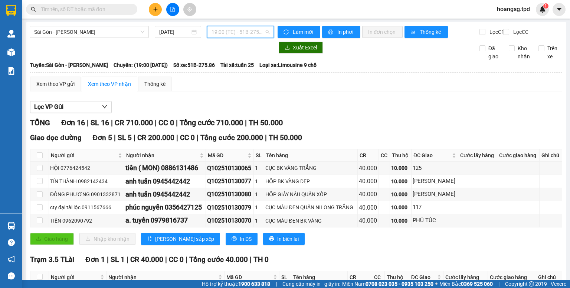
click at [247, 33] on span "19:00 (TC) - 51B-275.86" at bounding box center [241, 31] width 58 height 11
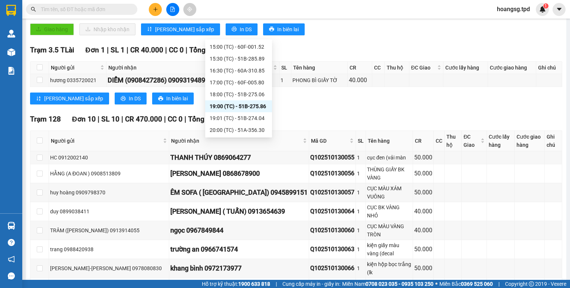
scroll to position [267, 0]
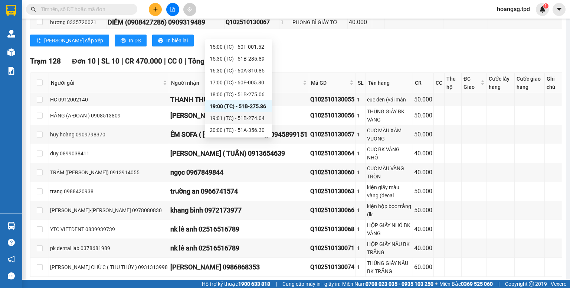
click at [257, 118] on div "19:01 (TC) - 51B-274.04" at bounding box center [239, 118] width 58 height 8
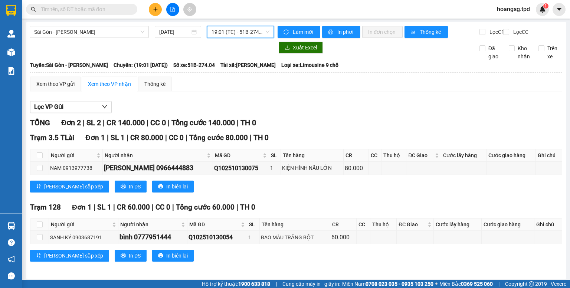
click at [257, 32] on span "19:01 (TC) - 51B-274.04" at bounding box center [241, 31] width 58 height 11
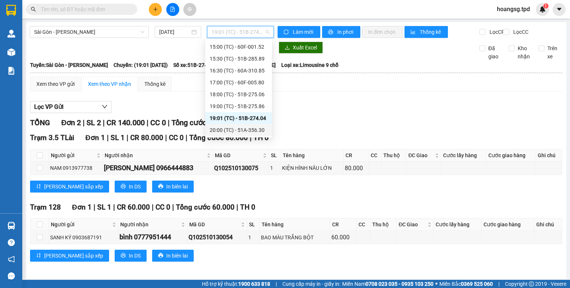
drag, startPoint x: 249, startPoint y: 129, endPoint x: 237, endPoint y: 123, distance: 13.1
click at [249, 129] on div "20:00 (TC) - 51A-356.30" at bounding box center [239, 130] width 58 height 8
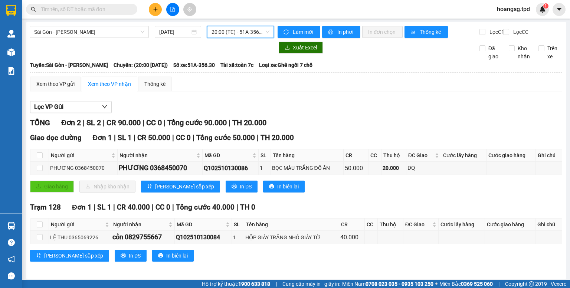
click at [246, 30] on span "20:00 (TC) - 51A-356.30" at bounding box center [241, 31] width 58 height 11
